Goal: Communication & Community: Answer question/provide support

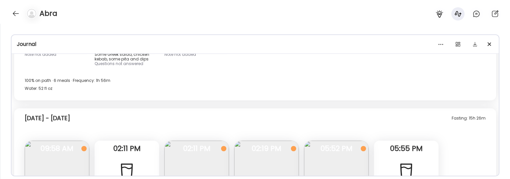
scroll to position [8130, 0]
click at [18, 8] on div "Abra" at bounding box center [255, 12] width 510 height 24
click at [14, 3] on div "Abra" at bounding box center [255, 12] width 510 height 24
click at [17, 18] on div at bounding box center [16, 13] width 11 height 11
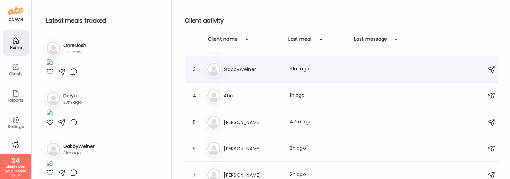
scroll to position [75, 0]
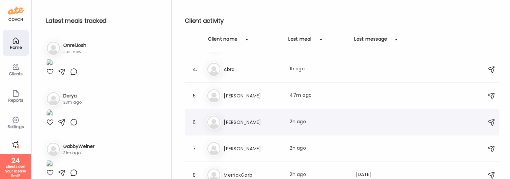
click at [275, 121] on h3 "[PERSON_NAME]" at bounding box center [253, 122] width 58 height 8
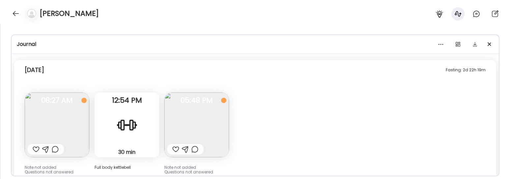
scroll to position [3852, 0]
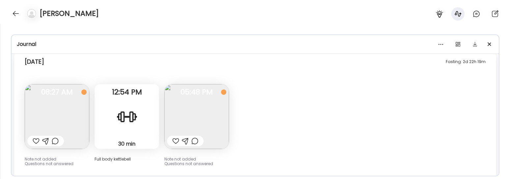
click at [234, 108] on div "Fasting: 2d 22h 19m [DATE] Note not added Questions not answered 08:27 AM 30 mi…" at bounding box center [255, 126] width 482 height 148
click at [220, 110] on img at bounding box center [196, 116] width 65 height 65
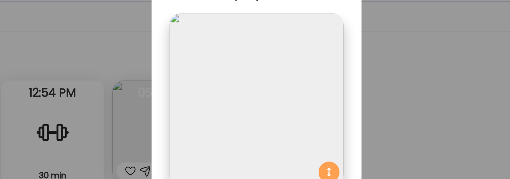
click at [326, 118] on div "Ate Coach Dashboard Wahoo! It’s official Take a moment to set up your Coach Pro…" at bounding box center [255, 89] width 510 height 179
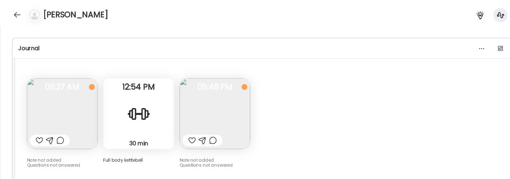
scroll to position [3861, 0]
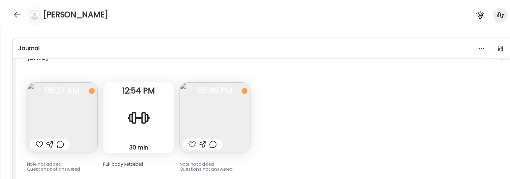
click at [201, 87] on img at bounding box center [196, 107] width 65 height 65
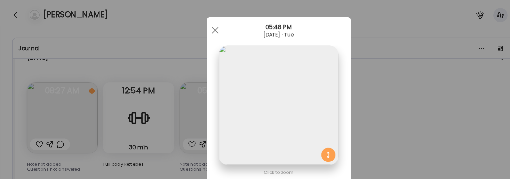
click at [79, 32] on div "Ate Coach Dashboard Wahoo! It’s official Take a moment to set up your Coach Pro…" at bounding box center [255, 89] width 510 height 179
